Goal: Check status: Check status

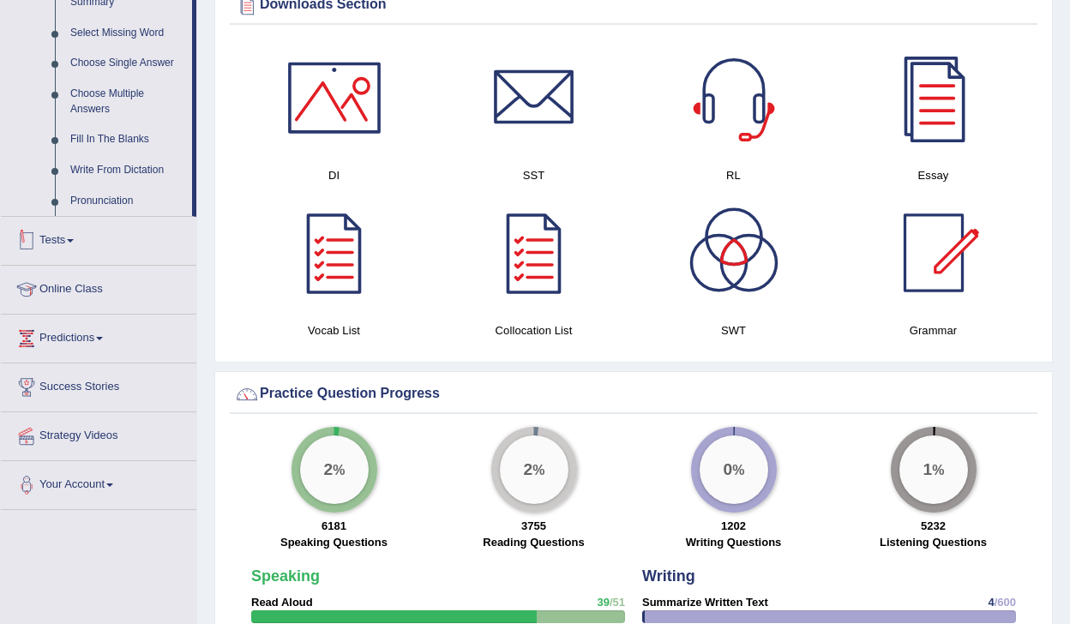
click at [50, 252] on link "Tests" at bounding box center [98, 238] width 195 height 43
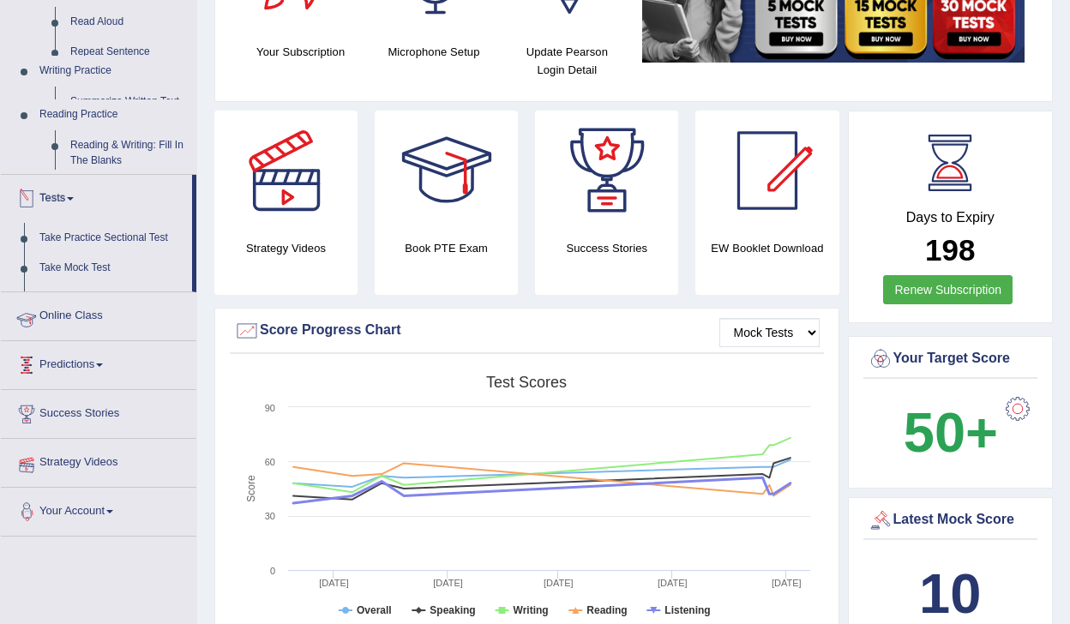
scroll to position [206, 0]
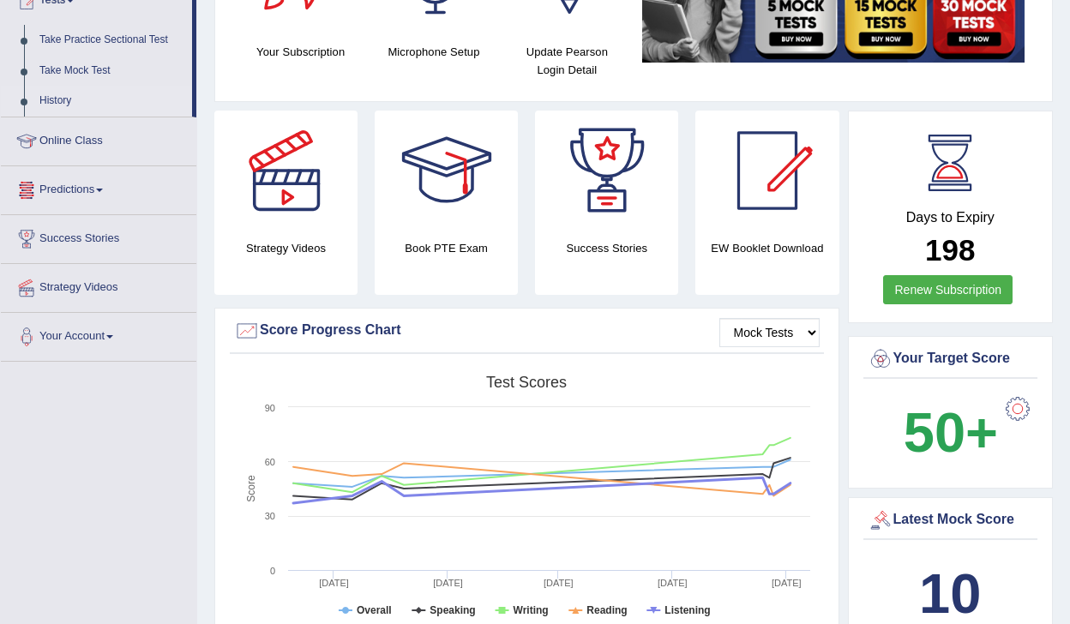
click at [63, 99] on link "History" at bounding box center [112, 101] width 160 height 31
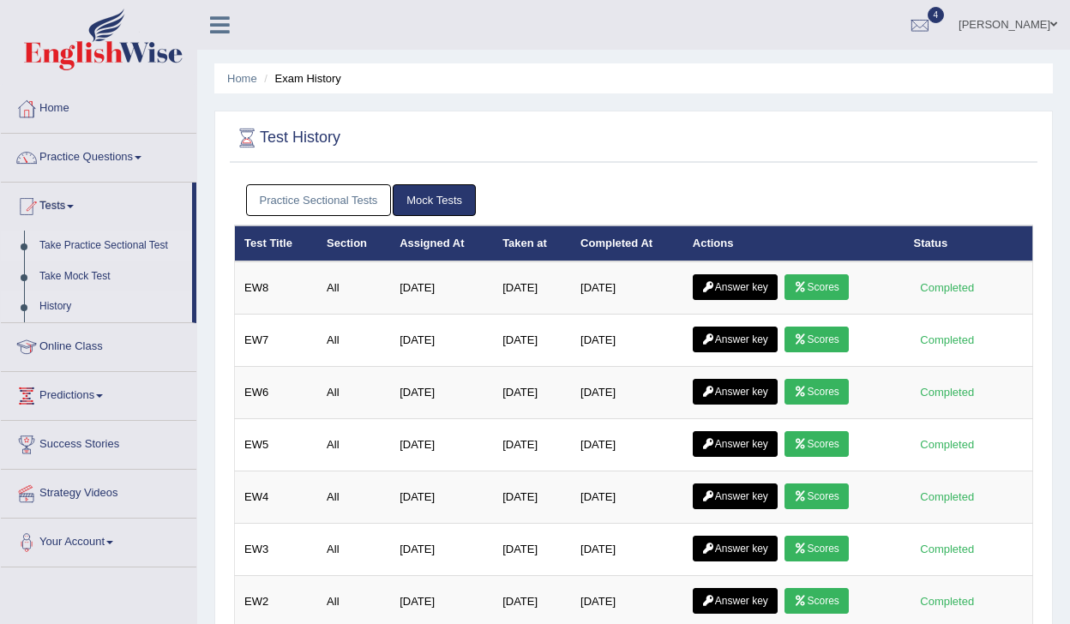
click at [95, 242] on link "Take Practice Sectional Test" at bounding box center [112, 246] width 160 height 31
